Goal: Transaction & Acquisition: Purchase product/service

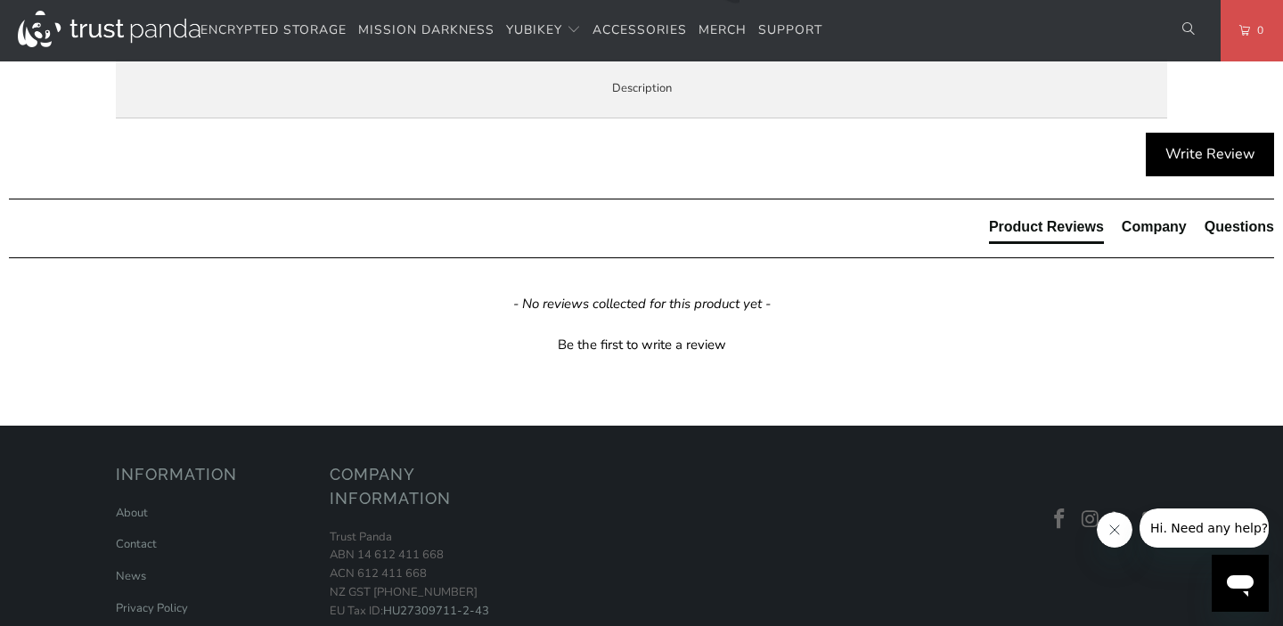
scroll to position [1011, 0]
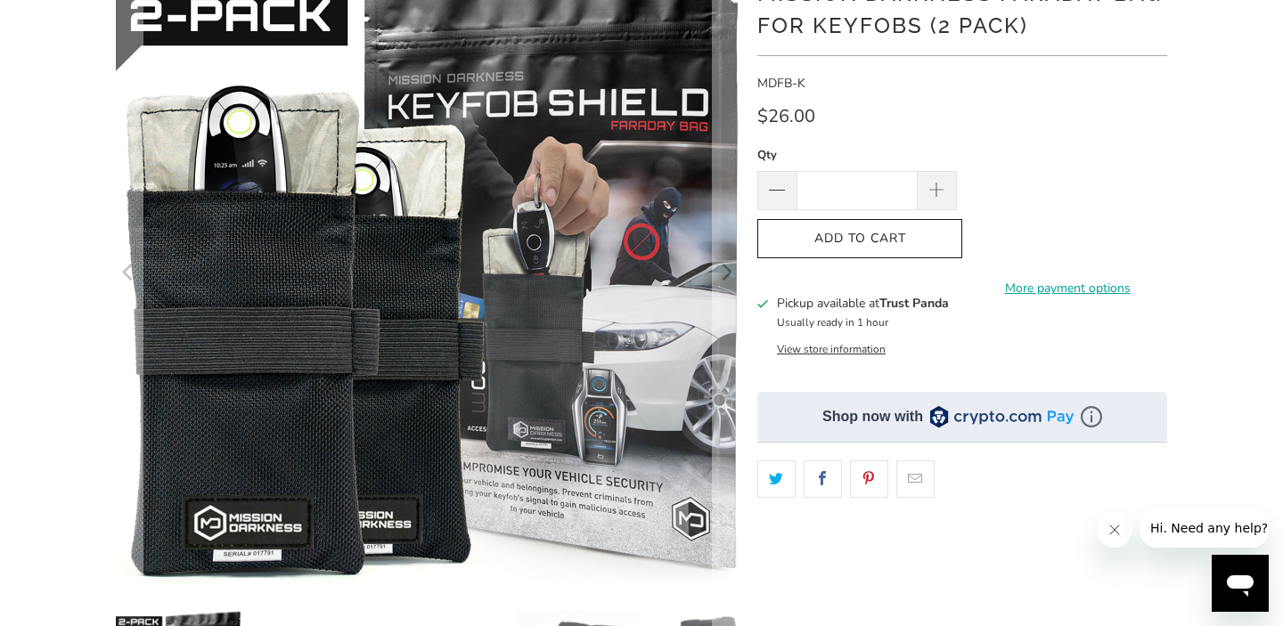
scroll to position [199, 0]
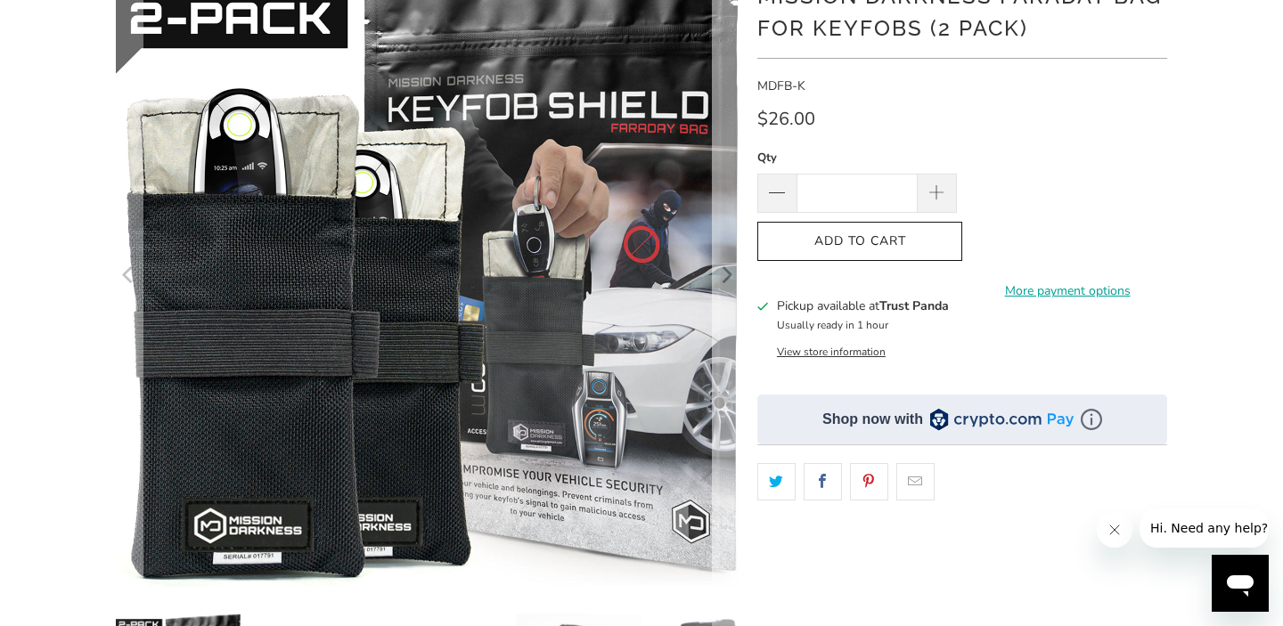
click at [713, 277] on button "Next" at bounding box center [726, 274] width 29 height 623
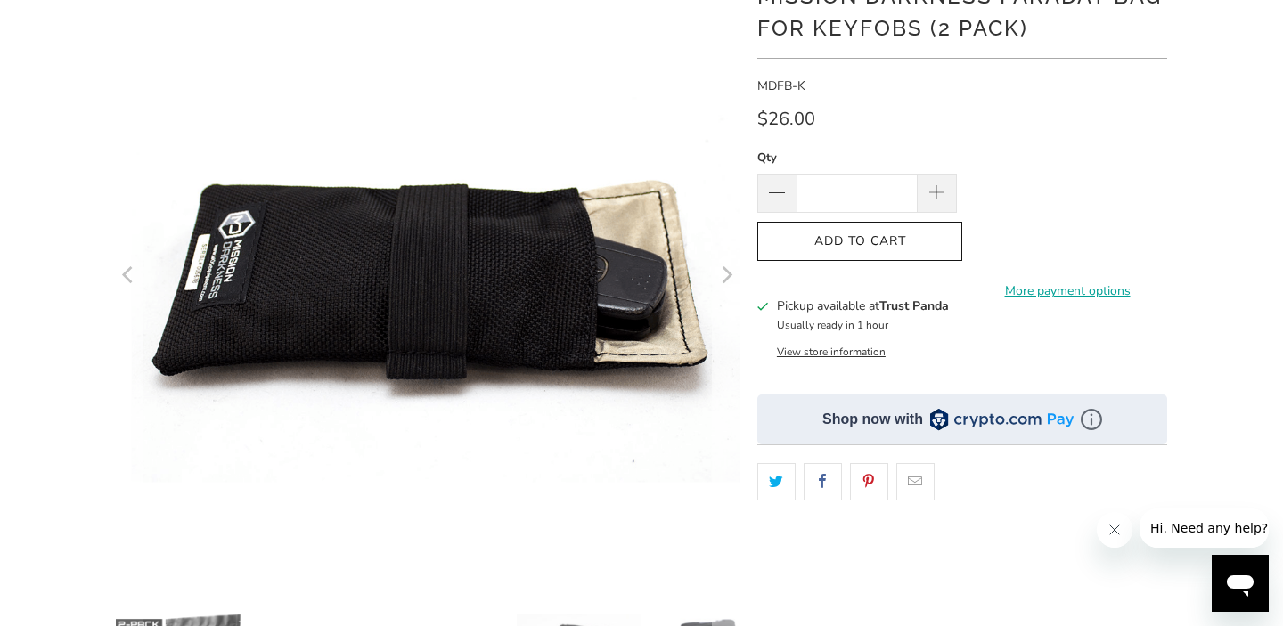
click at [713, 277] on button "Next" at bounding box center [726, 274] width 29 height 623
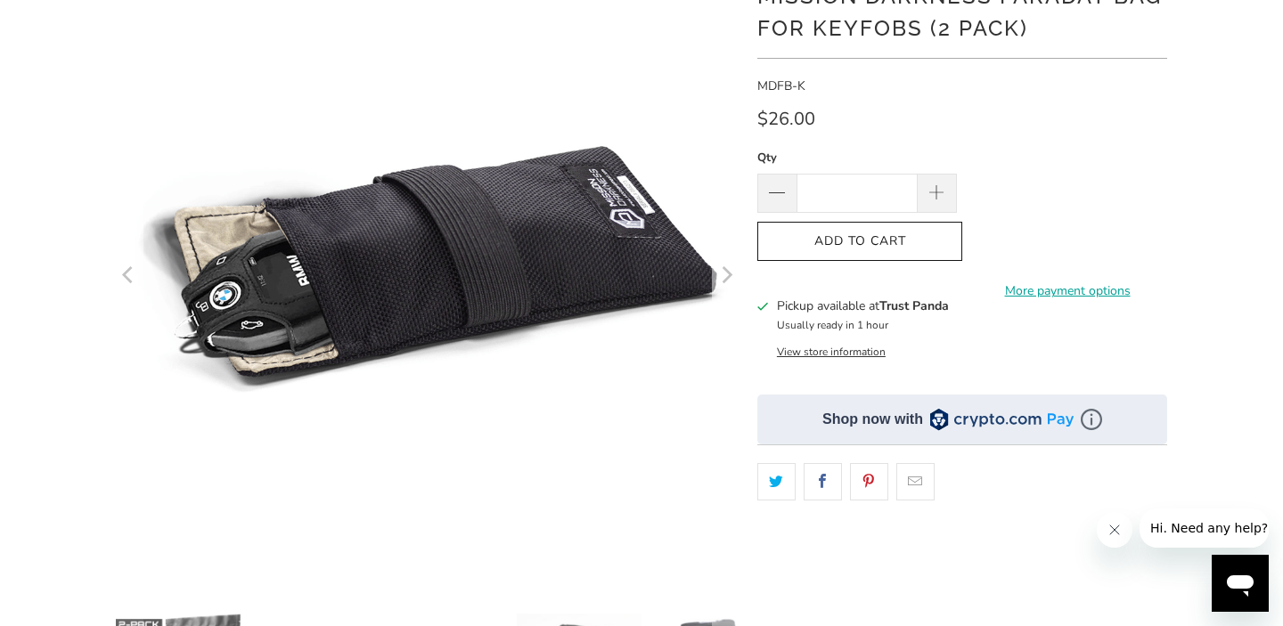
click at [713, 277] on button "Next" at bounding box center [726, 274] width 29 height 623
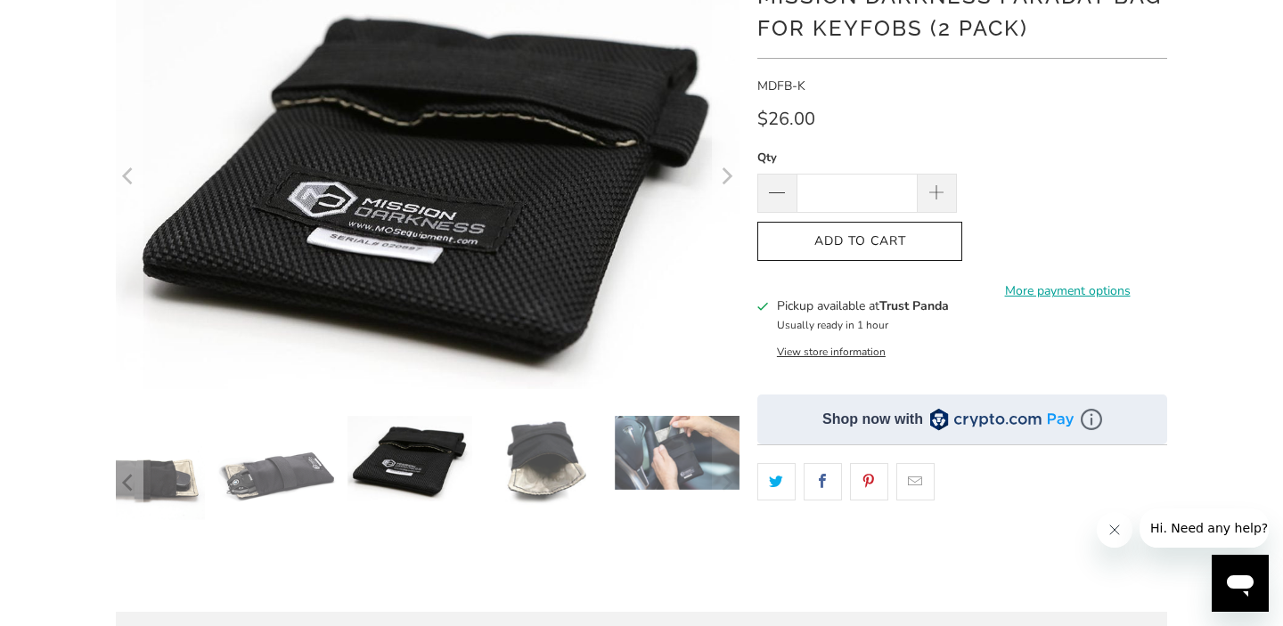
click at [713, 277] on button "Next" at bounding box center [726, 176] width 29 height 427
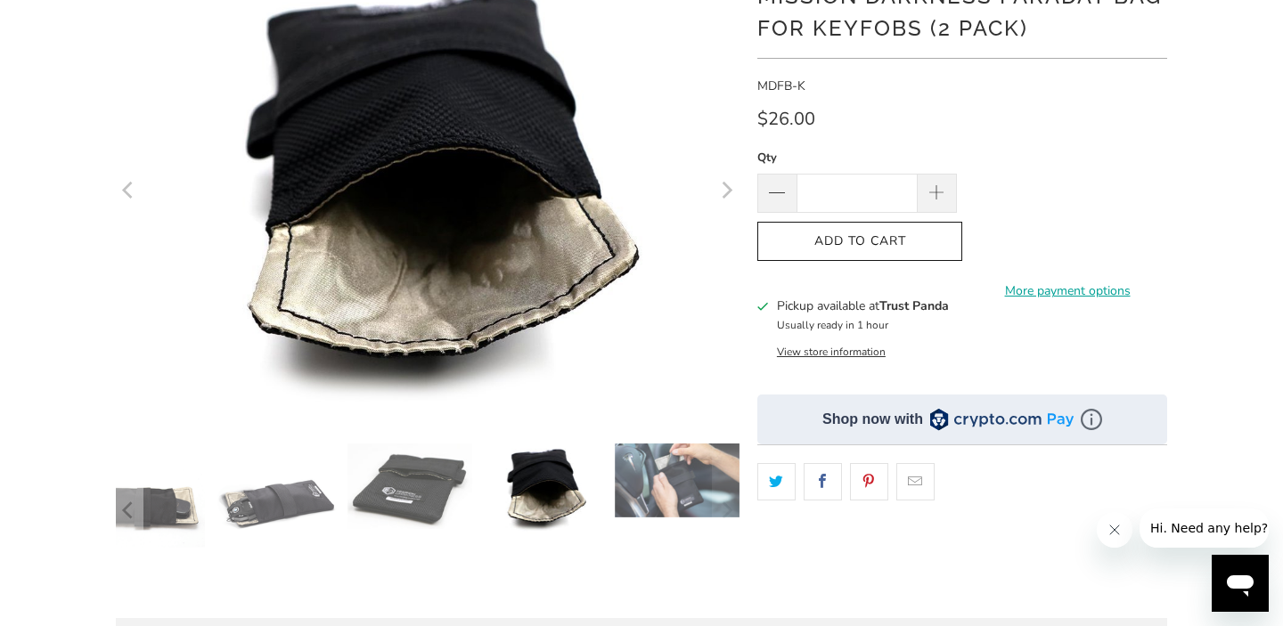
click at [713, 277] on button "Next" at bounding box center [726, 189] width 29 height 453
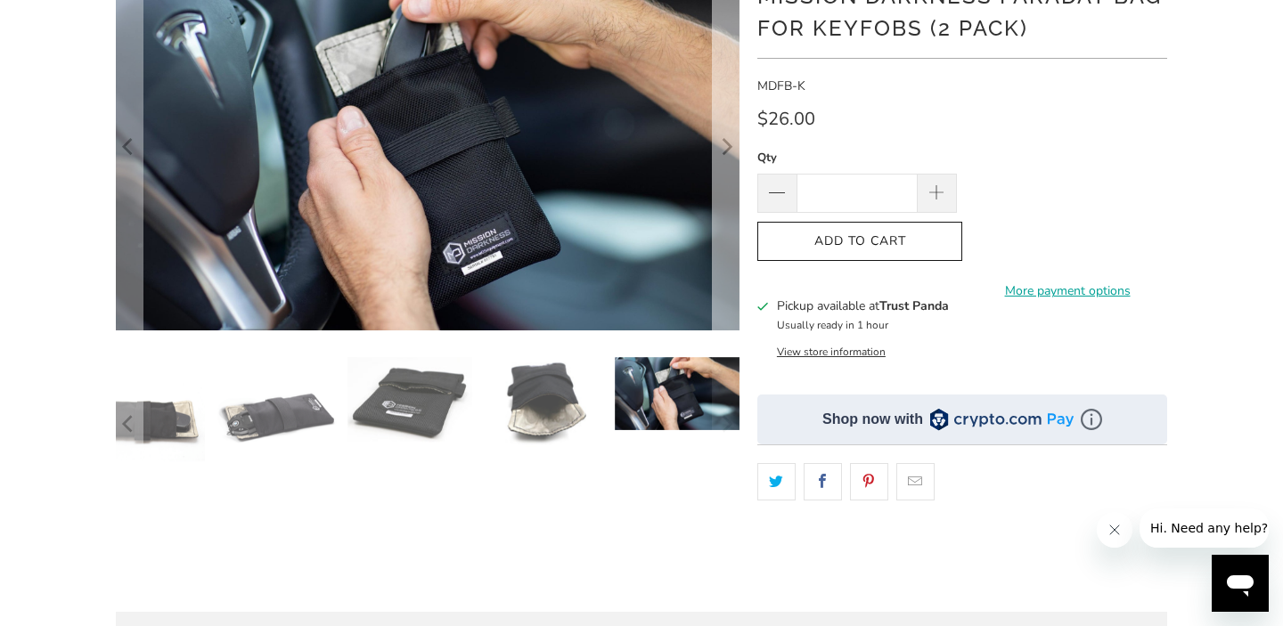
click at [713, 277] on button "Next" at bounding box center [726, 146] width 29 height 367
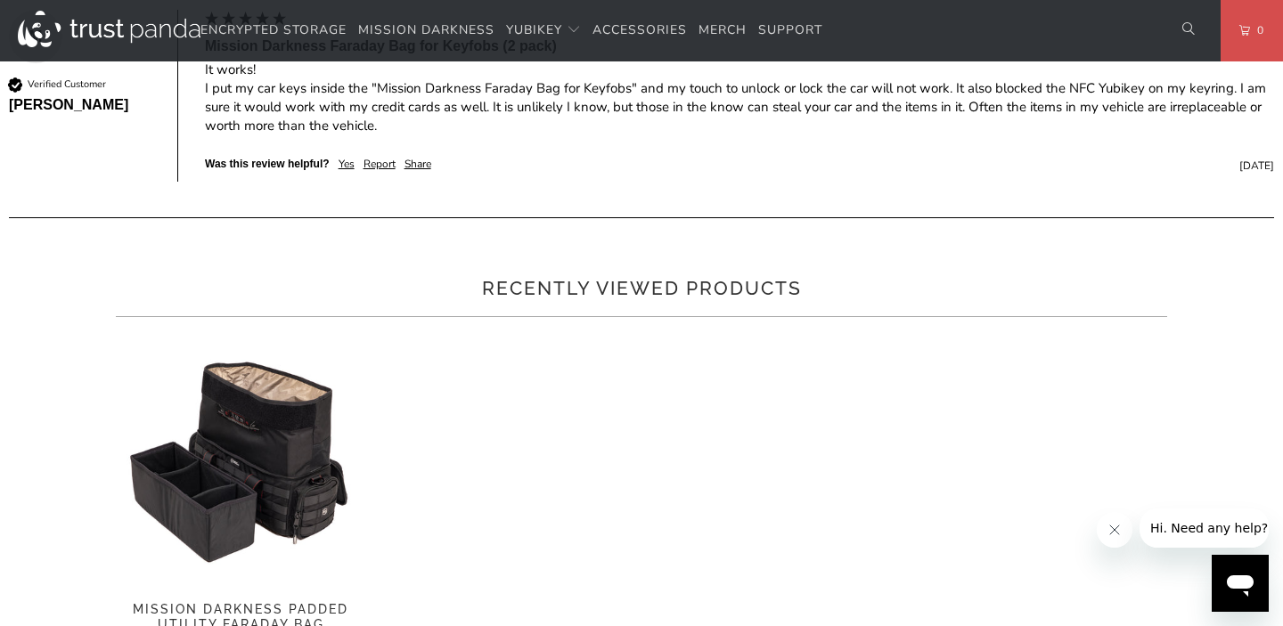
scroll to position [823, 0]
